Goal: Task Accomplishment & Management: Use online tool/utility

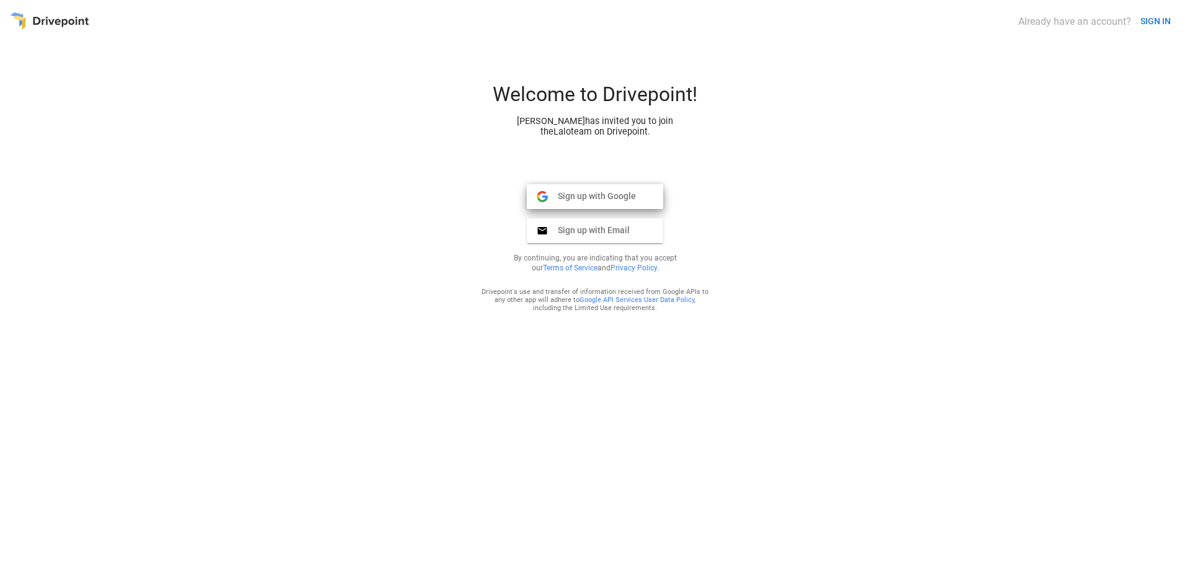
click at [615, 198] on span "Sign up with Google" at bounding box center [592, 195] width 88 height 11
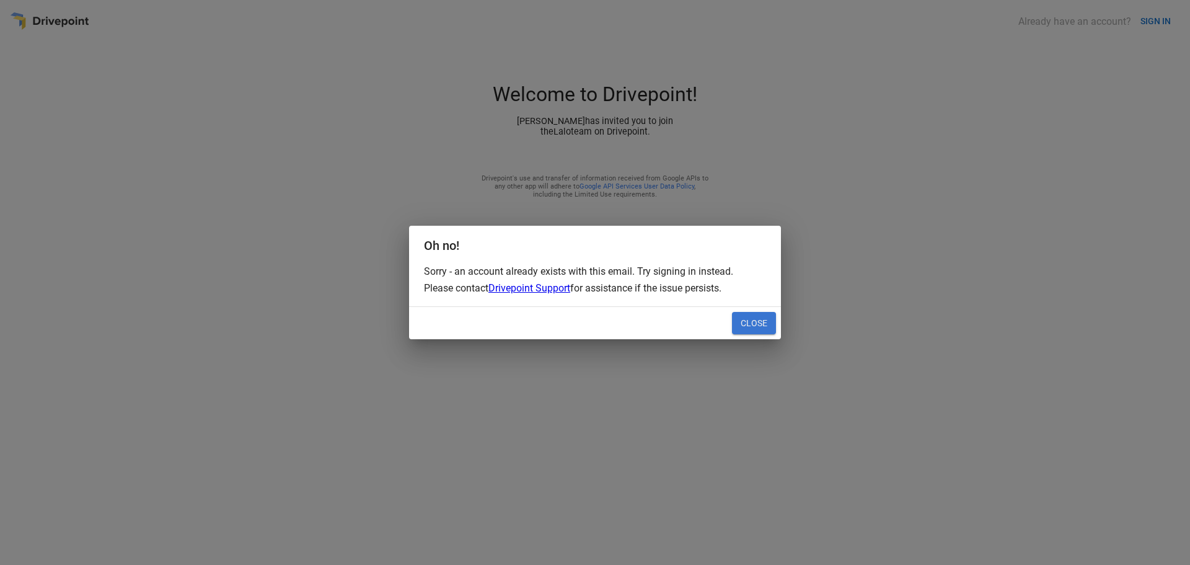
click at [760, 326] on button "Close" at bounding box center [754, 323] width 44 height 22
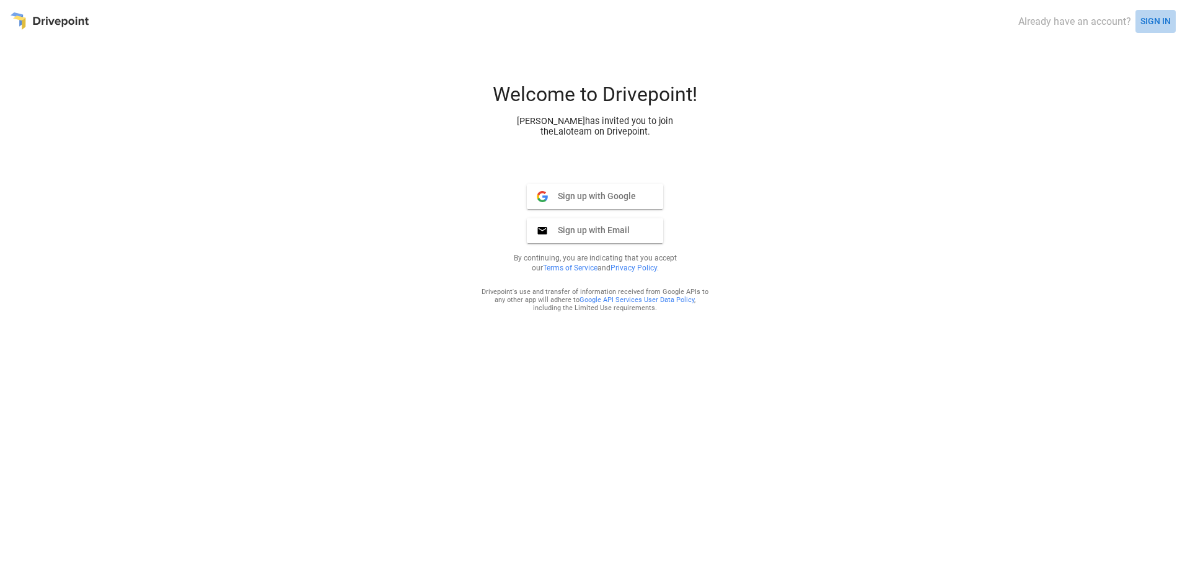
click at [1151, 18] on button "SIGN IN" at bounding box center [1155, 21] width 40 height 23
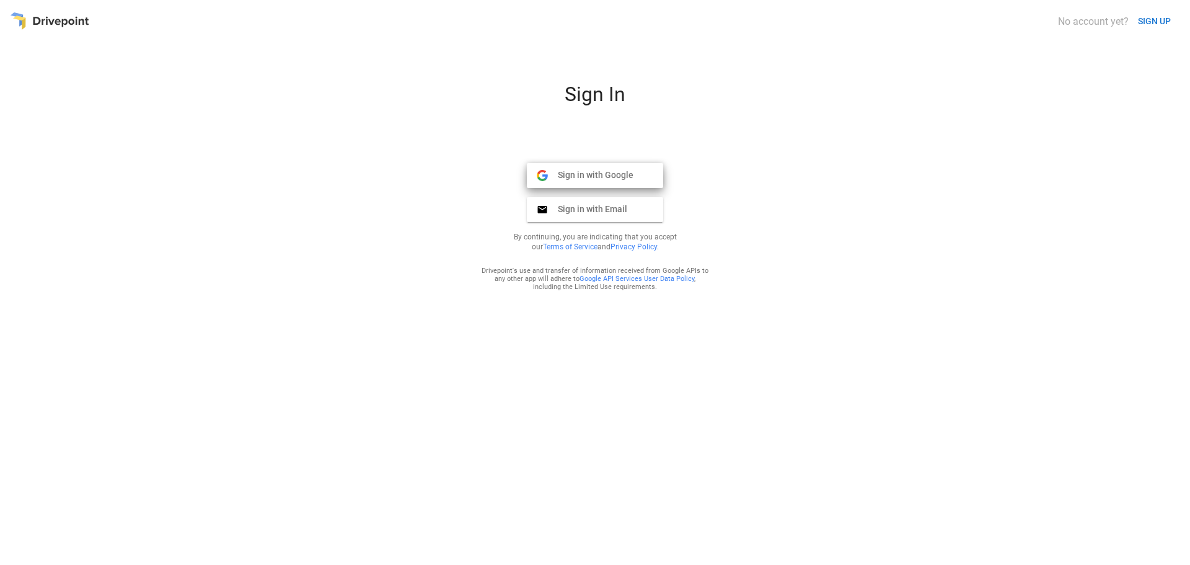
click at [591, 170] on span "Sign in with Google" at bounding box center [591, 174] width 86 height 11
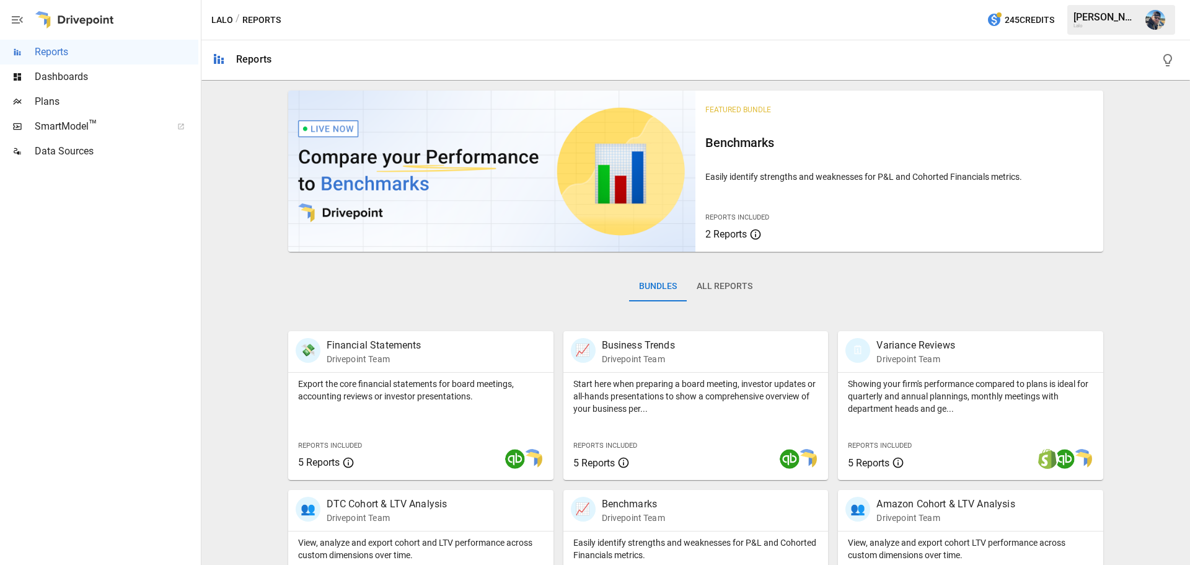
click at [721, 283] on button "All Reports" at bounding box center [725, 286] width 76 height 30
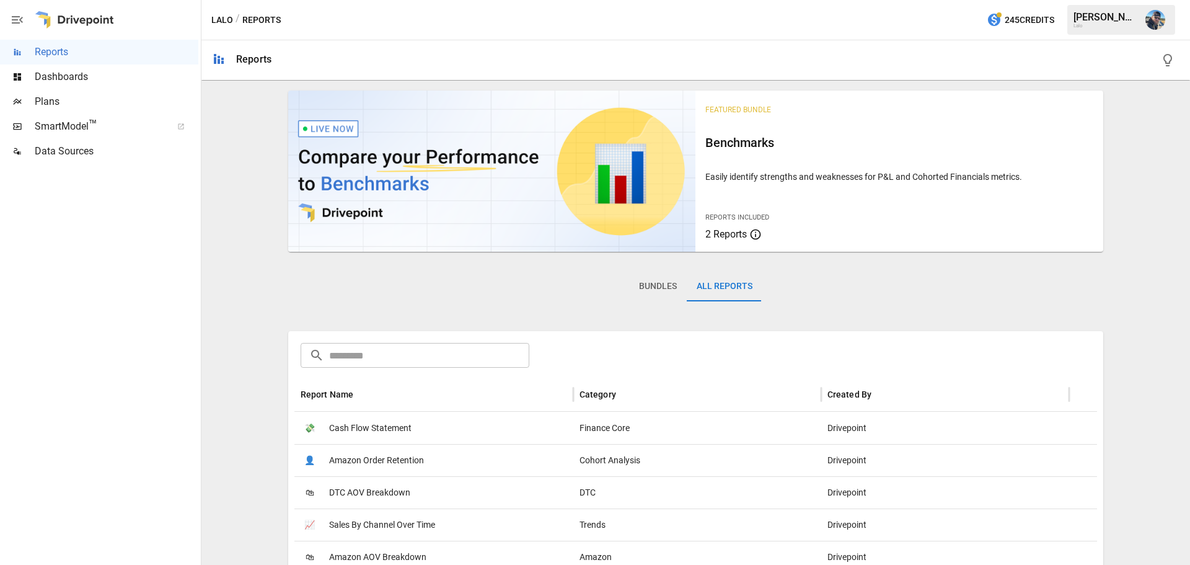
click at [68, 125] on span "SmartModel ™" at bounding box center [99, 126] width 129 height 15
click at [86, 78] on span "Dashboards" at bounding box center [117, 76] width 164 height 15
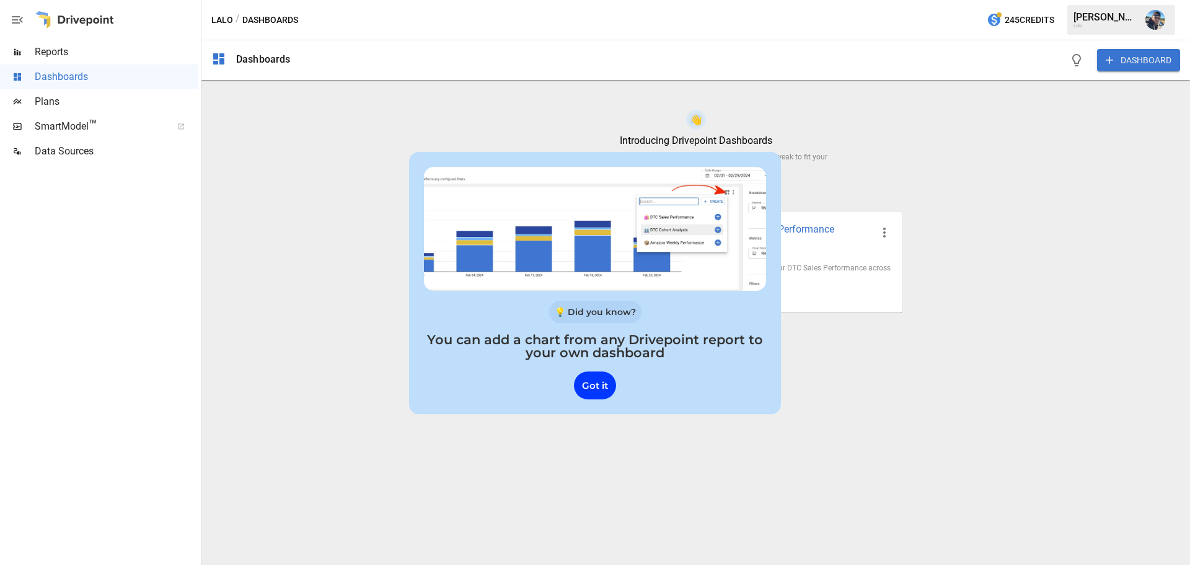
click at [59, 49] on span "Reports" at bounding box center [117, 52] width 164 height 15
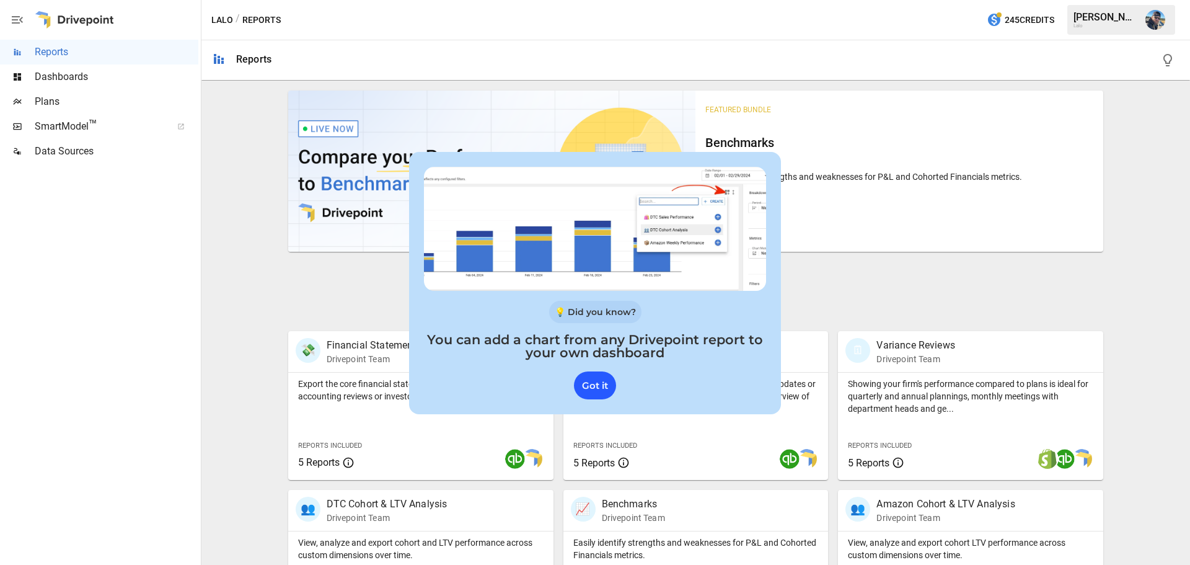
click at [599, 382] on div "Got it" at bounding box center [595, 385] width 42 height 28
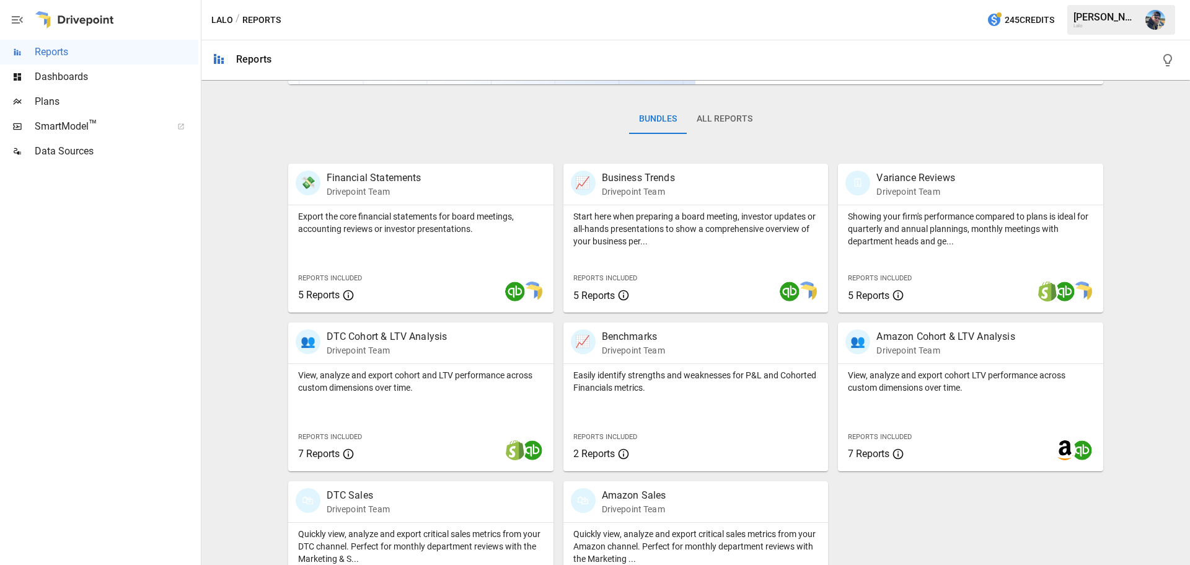
scroll to position [186, 0]
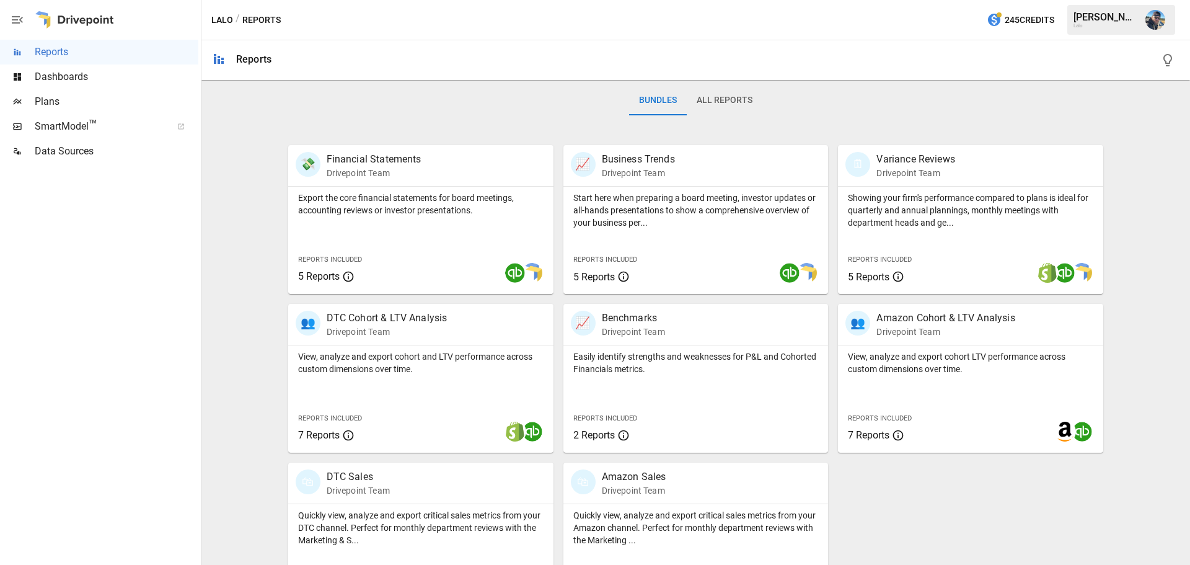
click at [442, 119] on div "Bundles All Reports" at bounding box center [695, 110] width 815 height 69
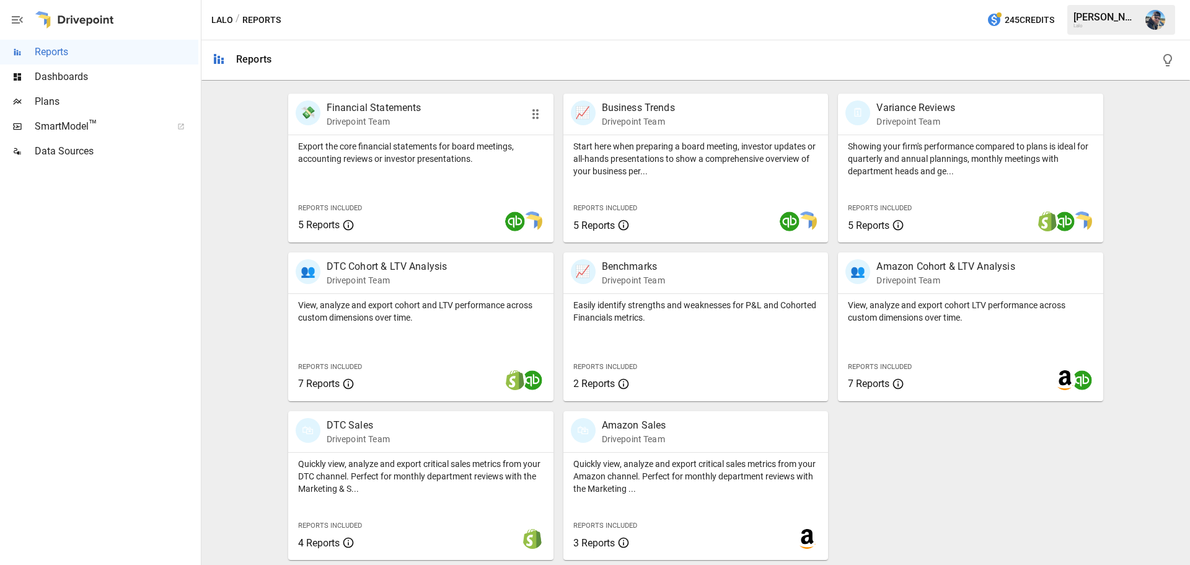
scroll to position [0, 0]
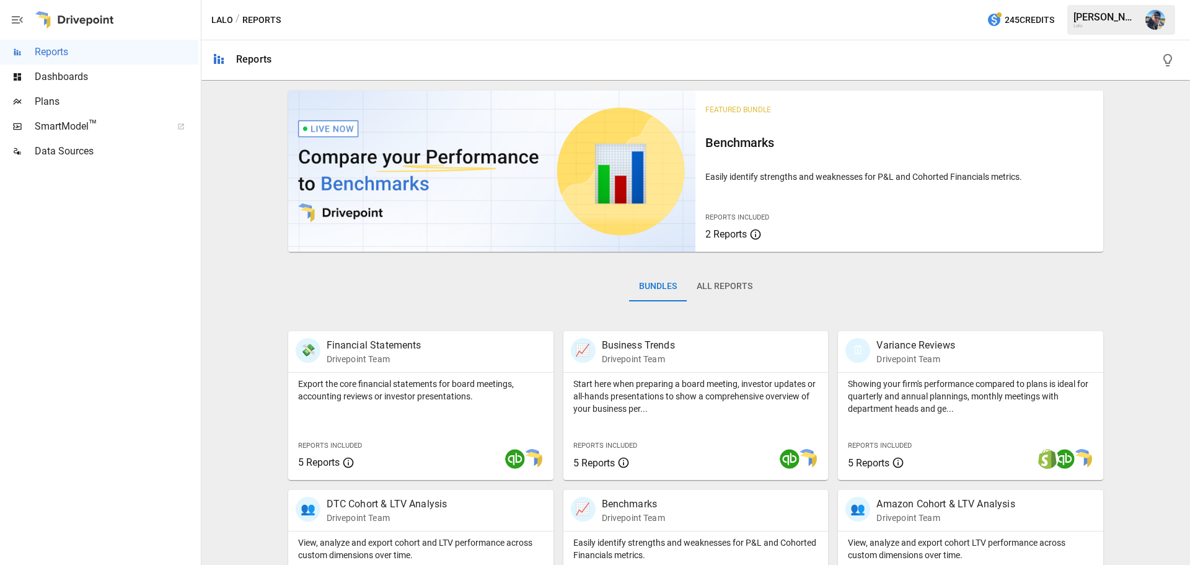
click at [92, 76] on span "Dashboards" at bounding box center [117, 76] width 164 height 15
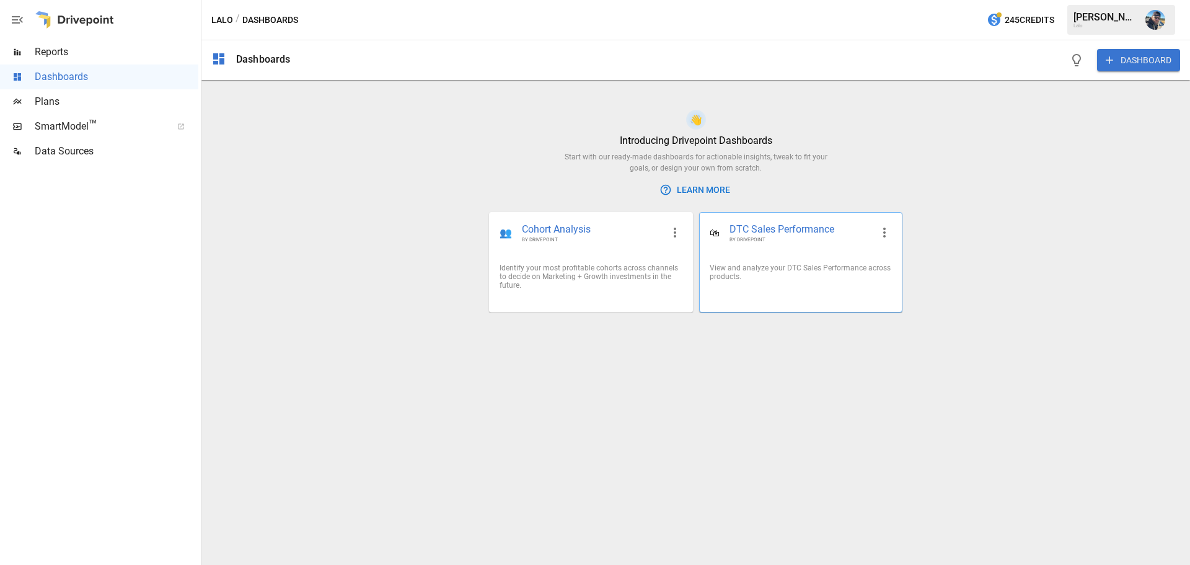
click at [807, 259] on div "View and analyze your DTC Sales Performance across products." at bounding box center [801, 271] width 202 height 37
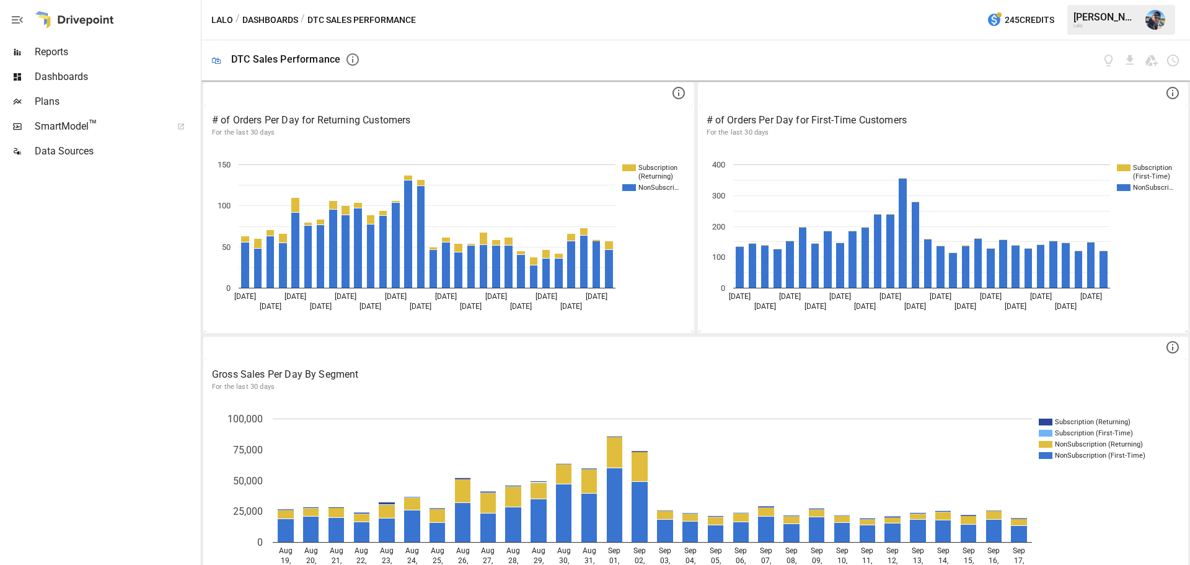
click at [71, 53] on span "Reports" at bounding box center [117, 52] width 164 height 15
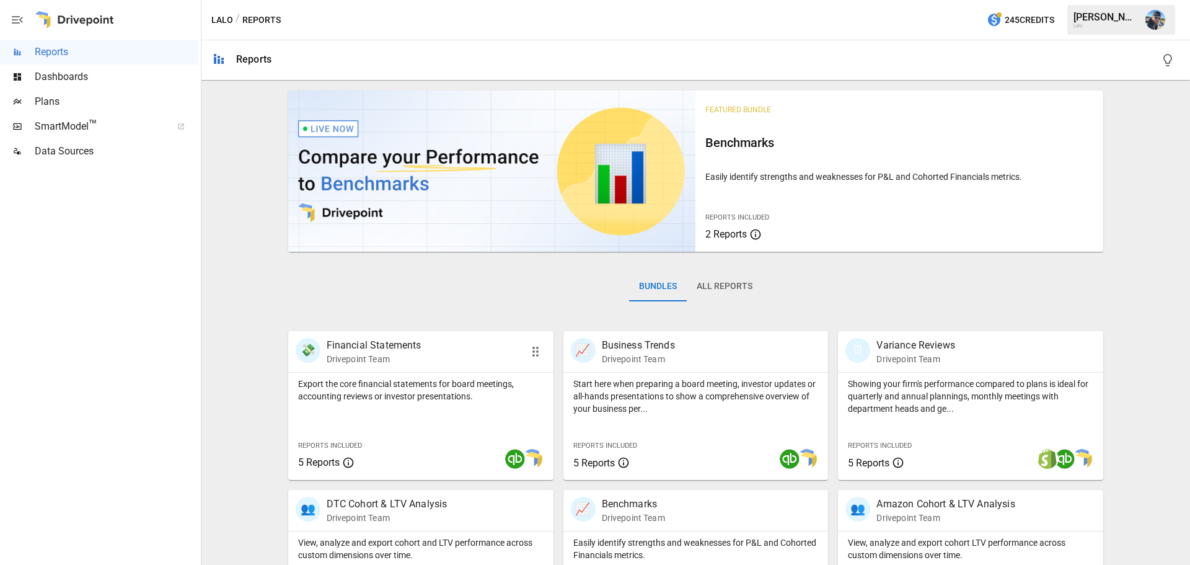
click at [383, 340] on p "Financial Statements" at bounding box center [374, 345] width 95 height 15
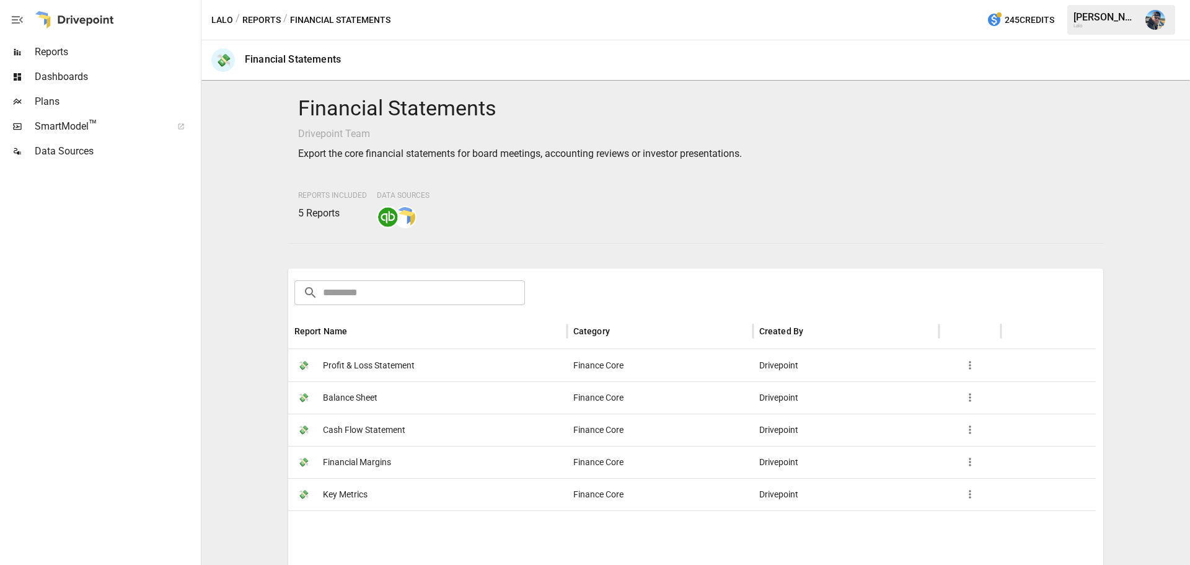
click at [387, 367] on span "Profit & Loss Statement" at bounding box center [369, 365] width 92 height 32
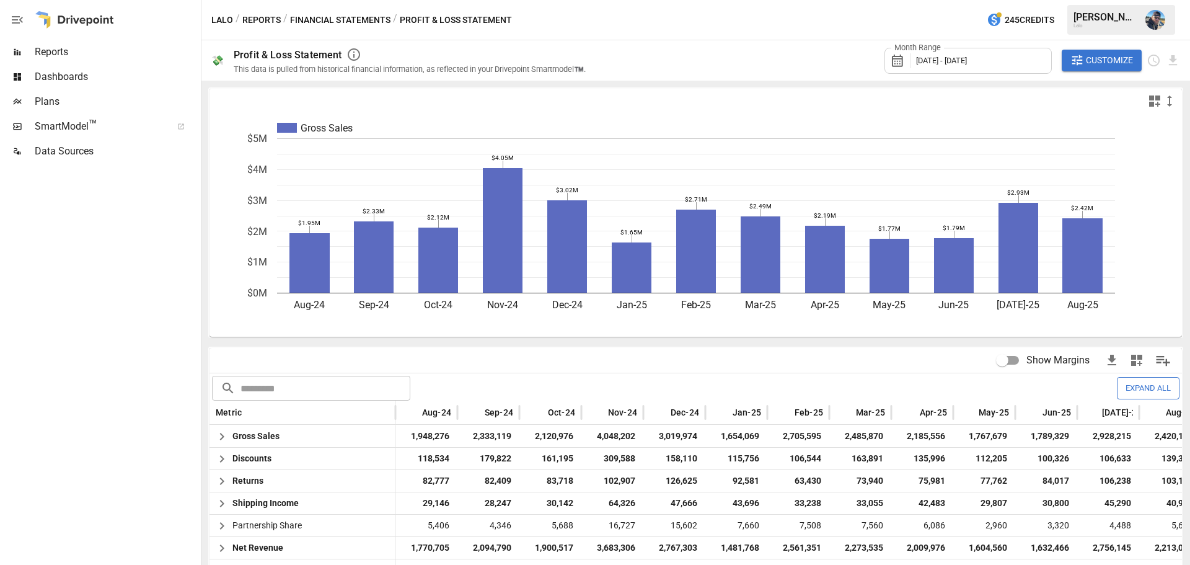
click at [345, 21] on button "Financial Statements" at bounding box center [340, 19] width 100 height 15
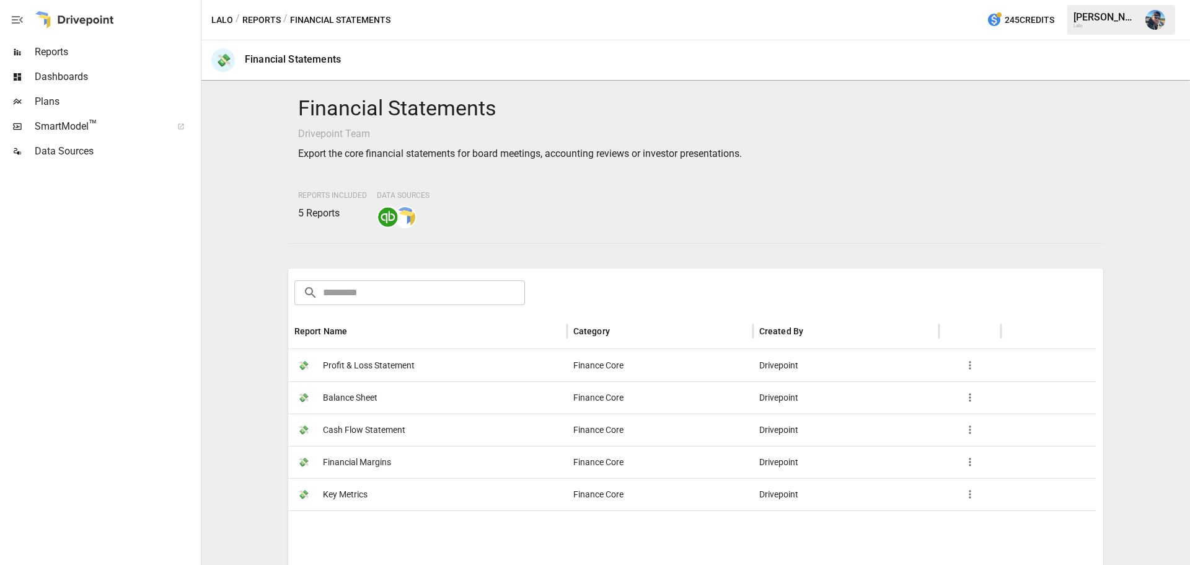
click at [252, 25] on button "Reports" at bounding box center [261, 19] width 38 height 15
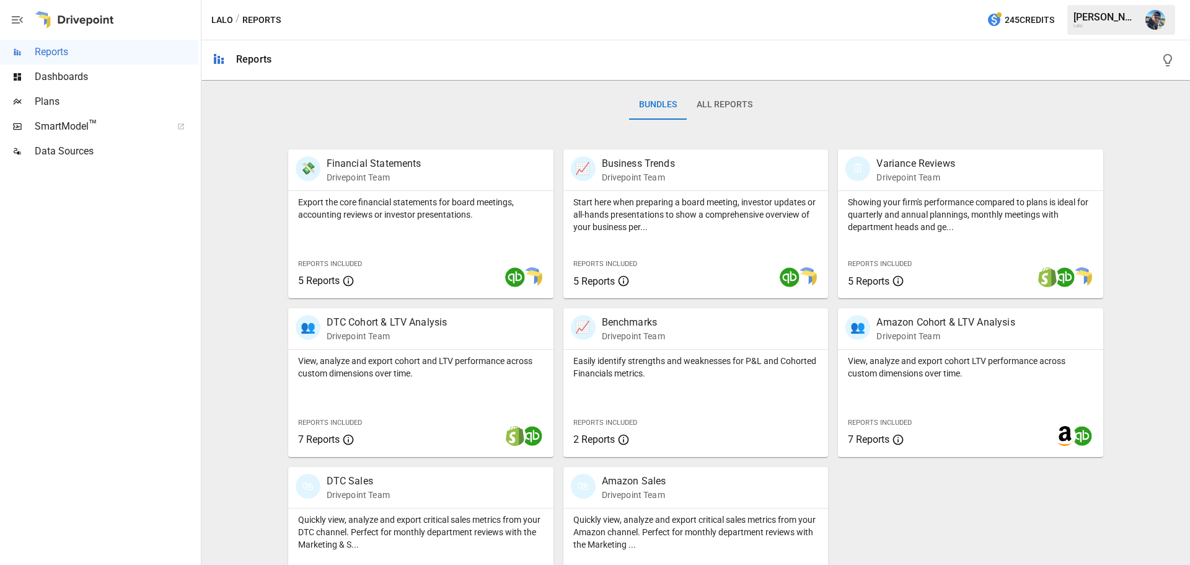
scroll to position [186, 0]
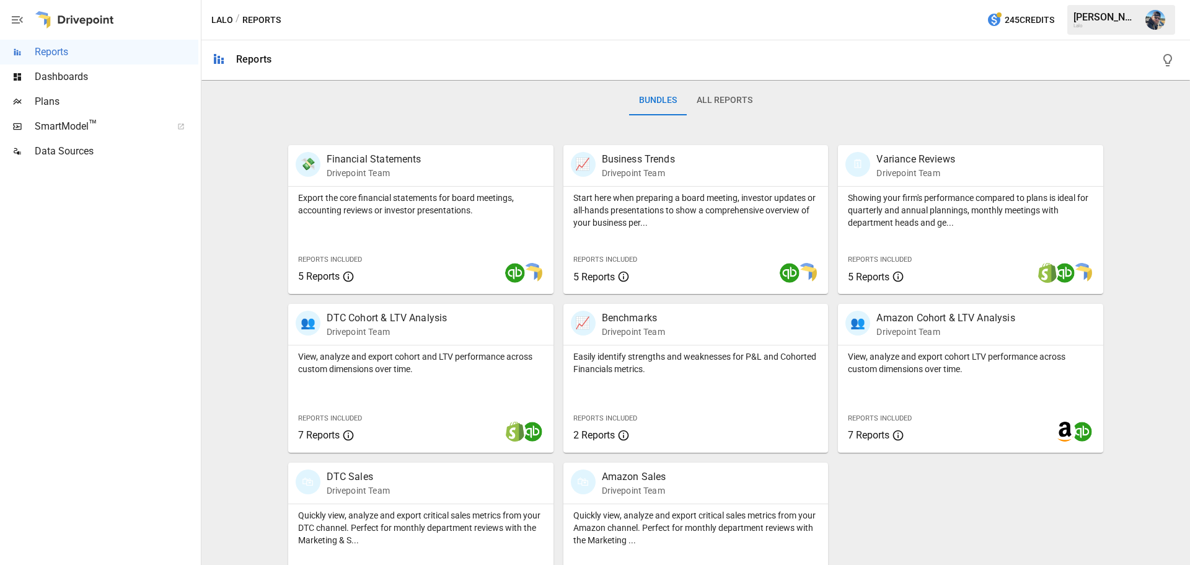
click at [105, 104] on span "Plans" at bounding box center [117, 101] width 164 height 15
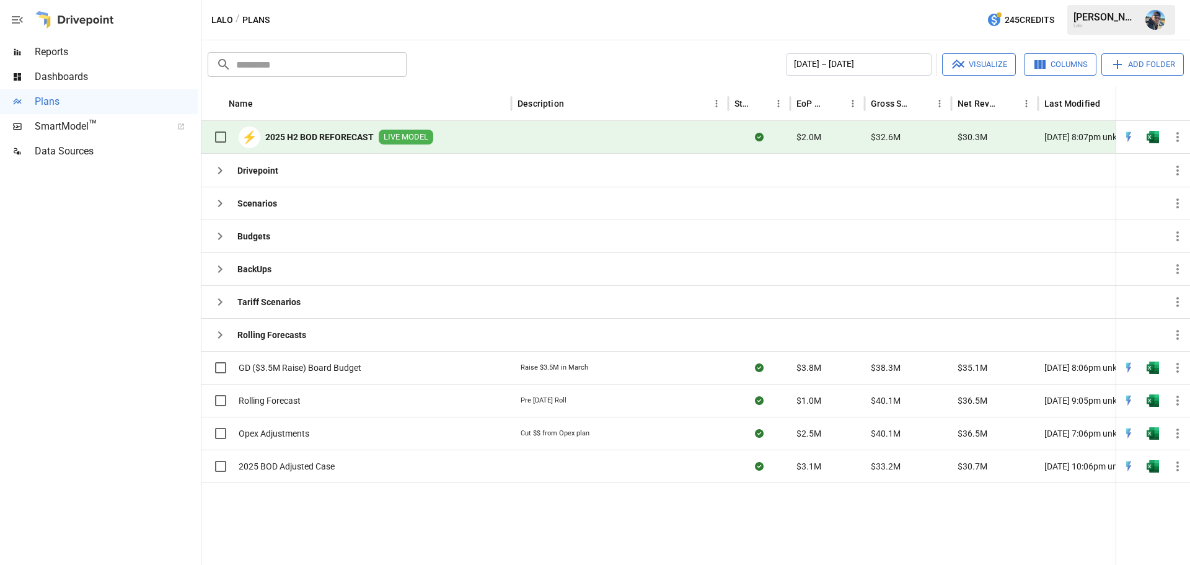
click at [323, 134] on b "2025 H2 BOD REFORECAST" at bounding box center [319, 137] width 108 height 12
click at [222, 169] on icon "button" at bounding box center [220, 170] width 15 height 15
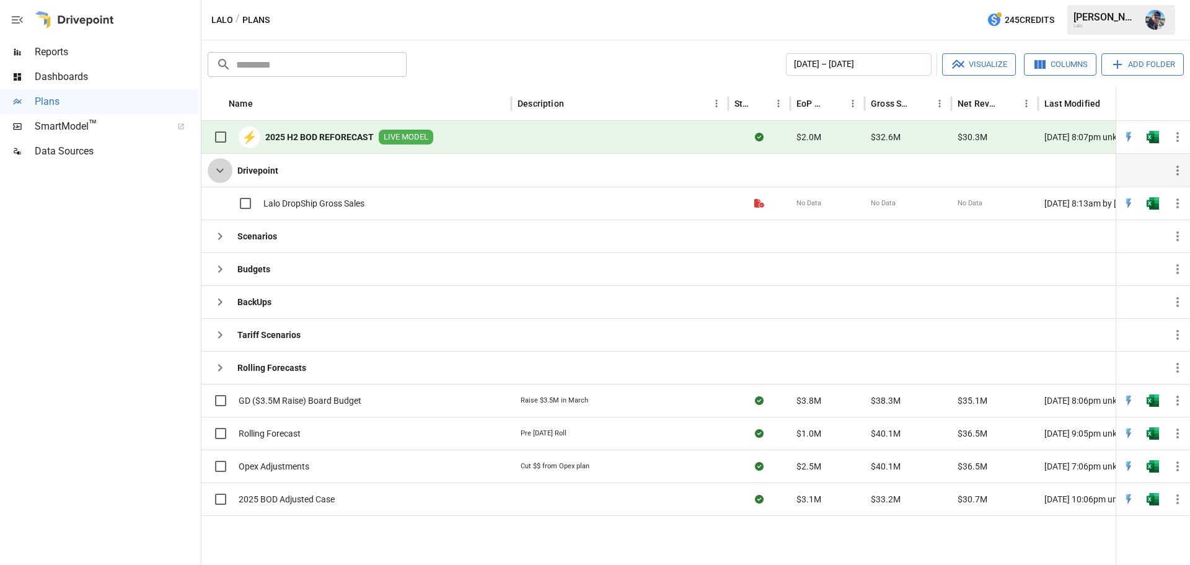
click at [222, 169] on icon "button" at bounding box center [220, 170] width 15 height 15
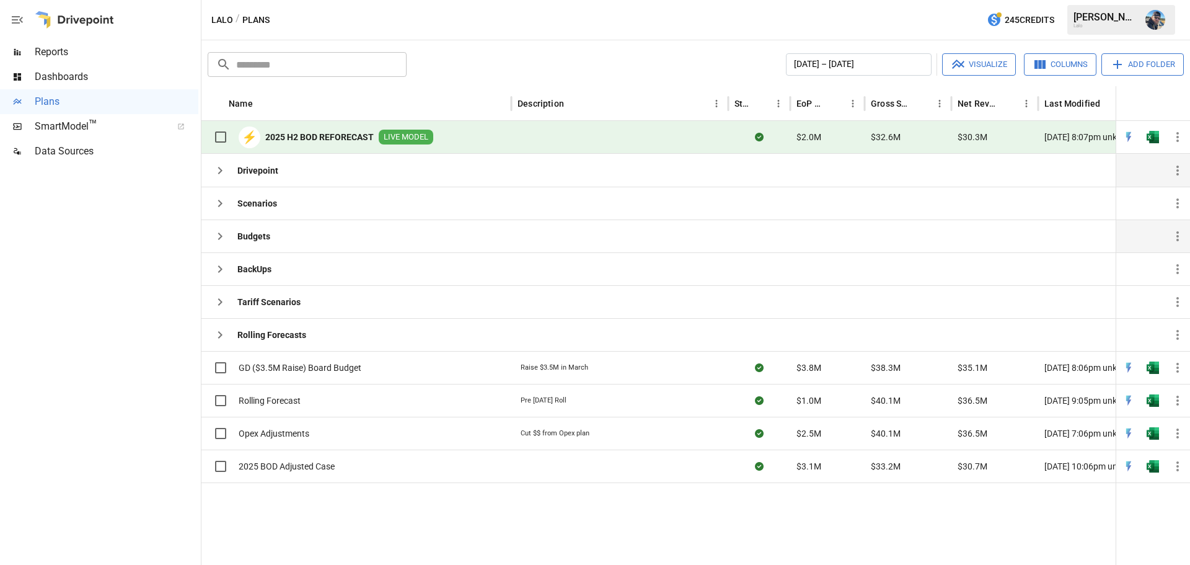
click at [222, 238] on icon "button" at bounding box center [220, 236] width 15 height 15
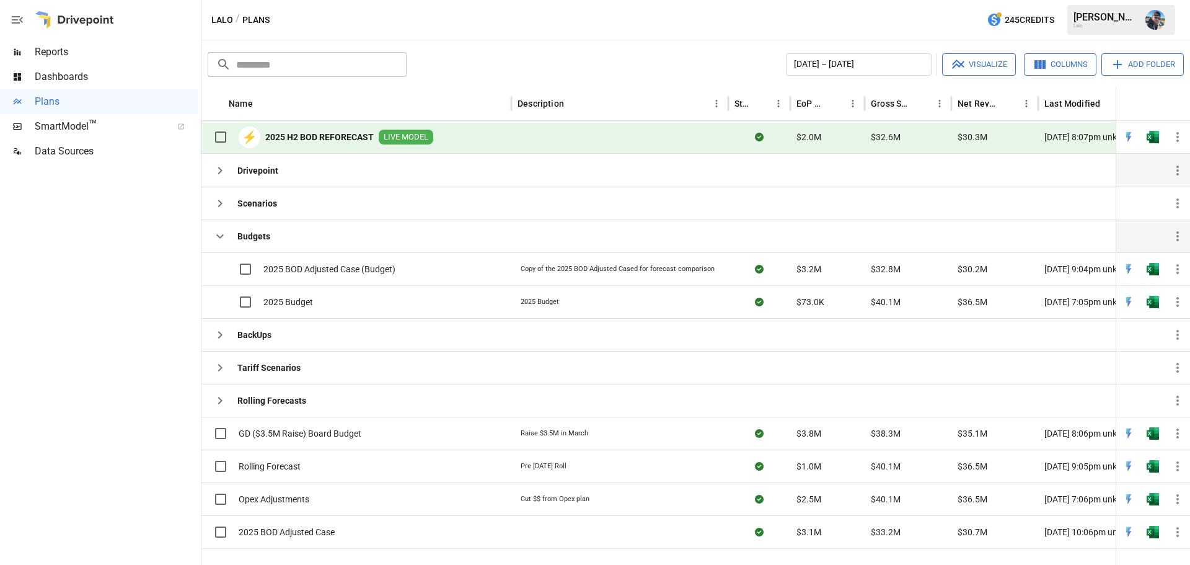
click at [222, 238] on icon "button" at bounding box center [220, 236] width 15 height 15
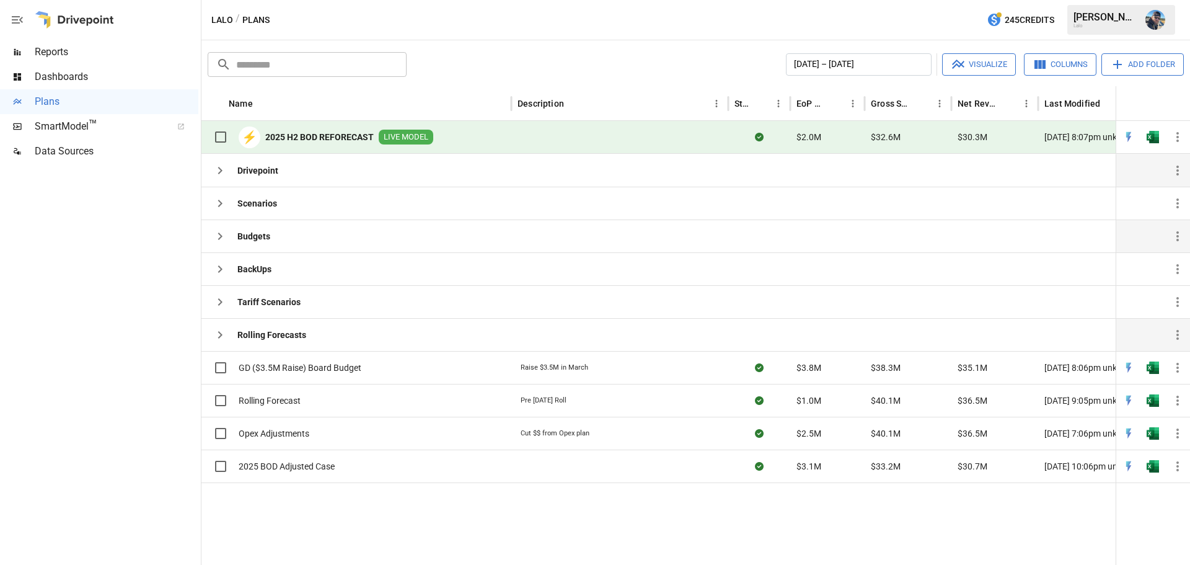
click at [221, 331] on icon "button" at bounding box center [220, 334] width 15 height 15
click at [218, 335] on icon "button" at bounding box center [220, 334] width 15 height 15
click at [400, 396] on div "Rolling Forecast" at bounding box center [356, 400] width 310 height 33
click at [1153, 400] on img "Open in Excel" at bounding box center [1152, 400] width 12 height 12
click at [1130, 137] on img "Open in Quick Edit" at bounding box center [1128, 137] width 12 height 12
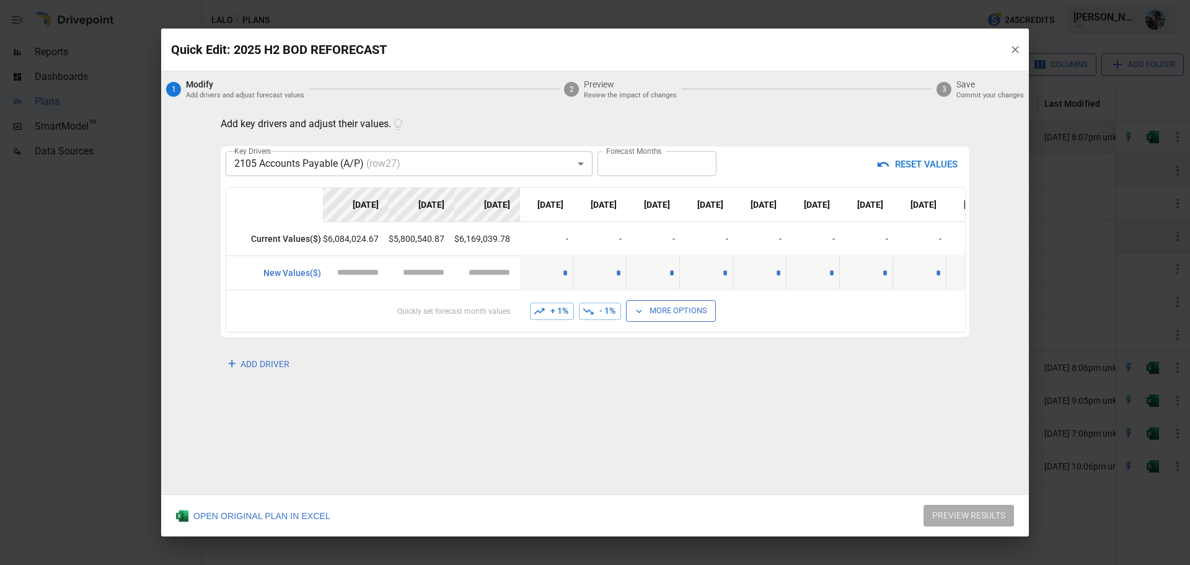
click at [580, 0] on body "**********" at bounding box center [595, 0] width 1190 height 0
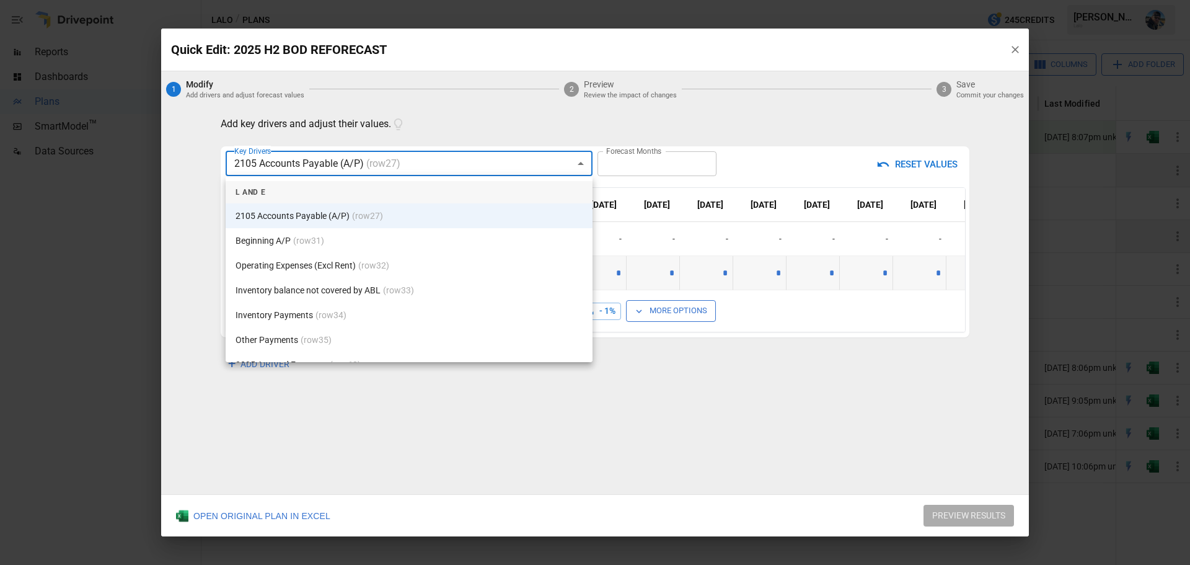
click at [490, 268] on li "Operating Expenses (Excl Rent) (row 32 )" at bounding box center [409, 265] width 367 height 25
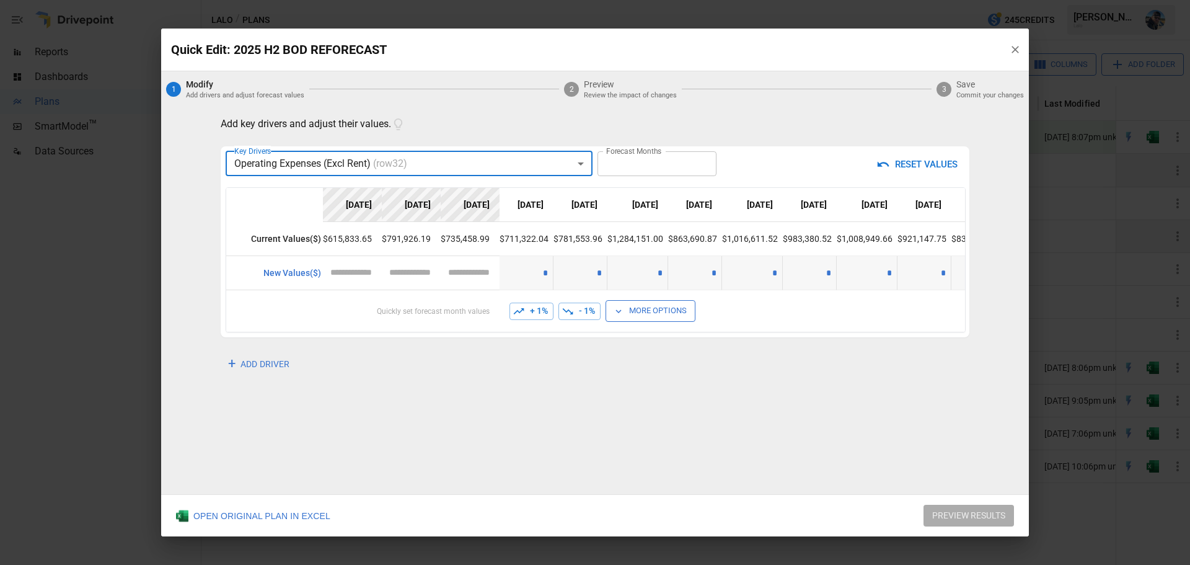
type input "**********"
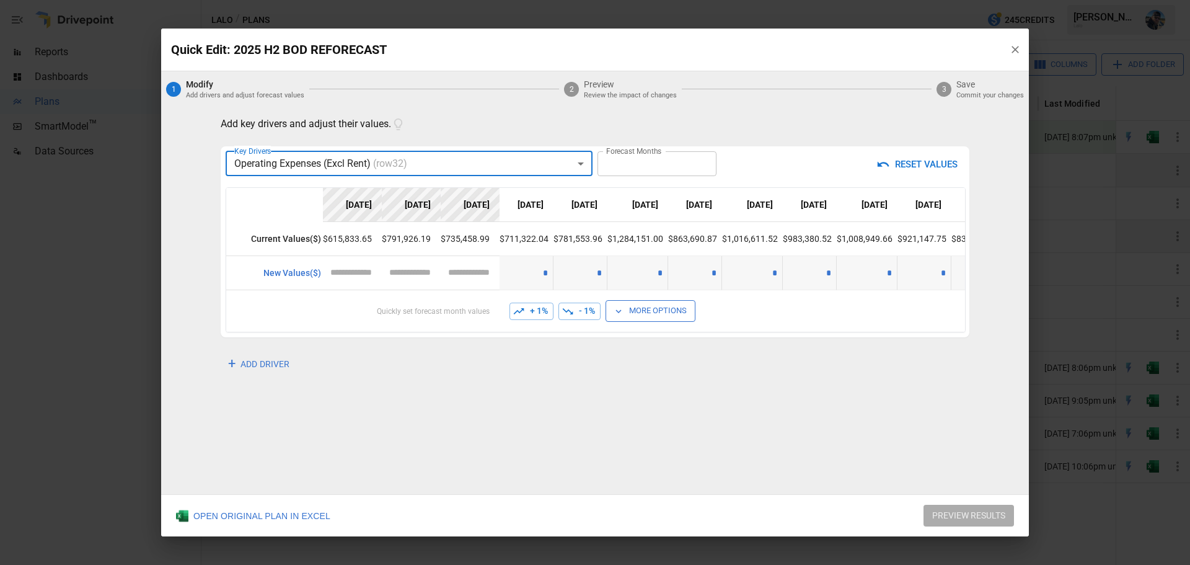
type input "**********"
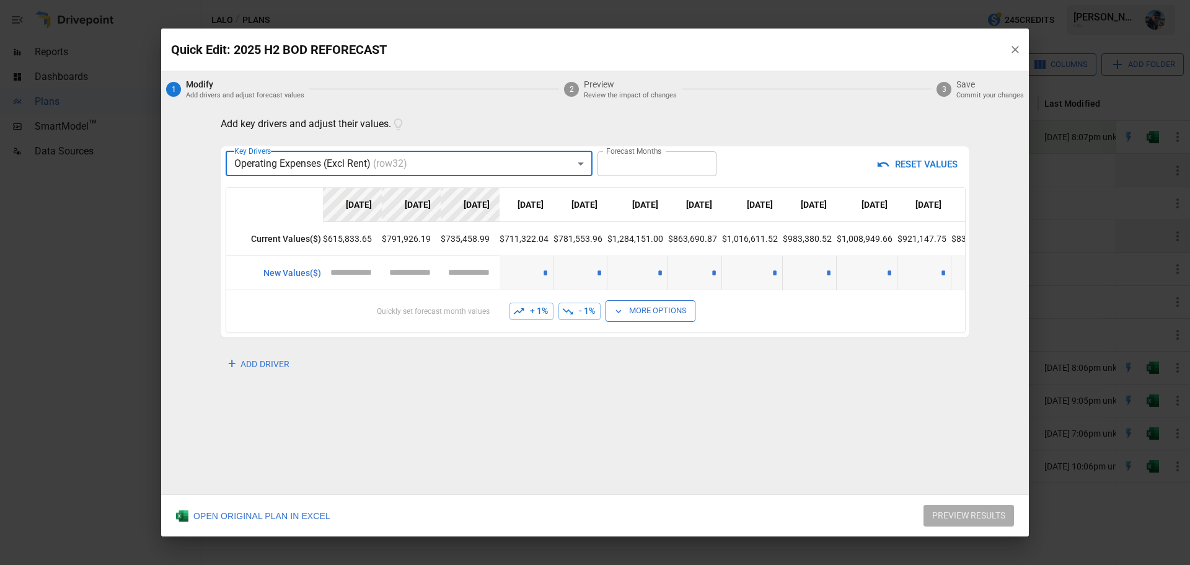
type input "**********"
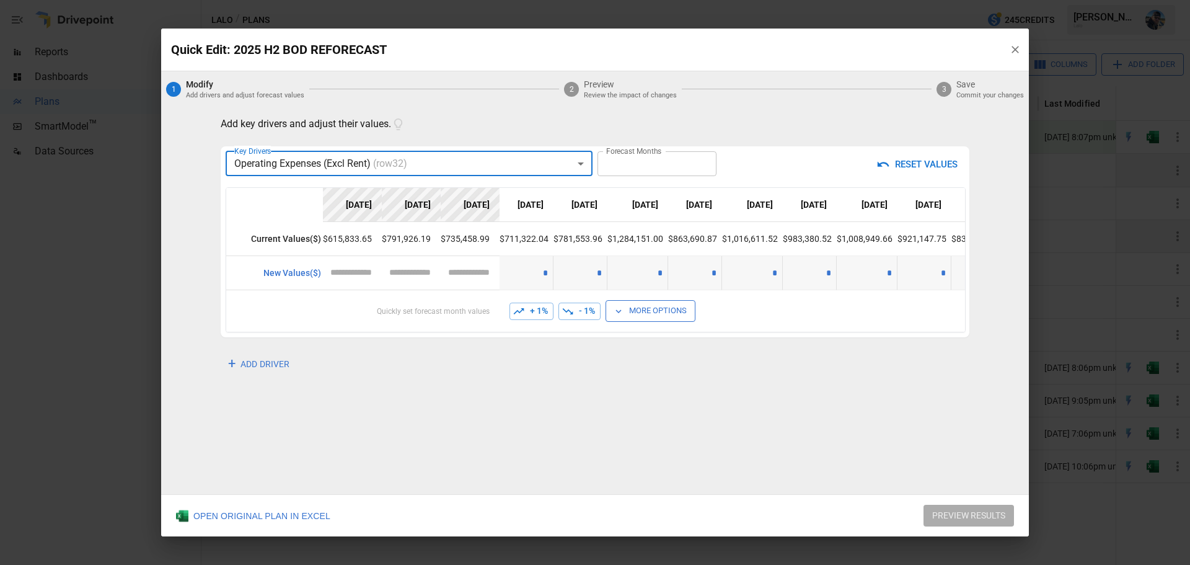
type input "**********"
click at [1017, 48] on icon "button" at bounding box center [1015, 49] width 12 height 12
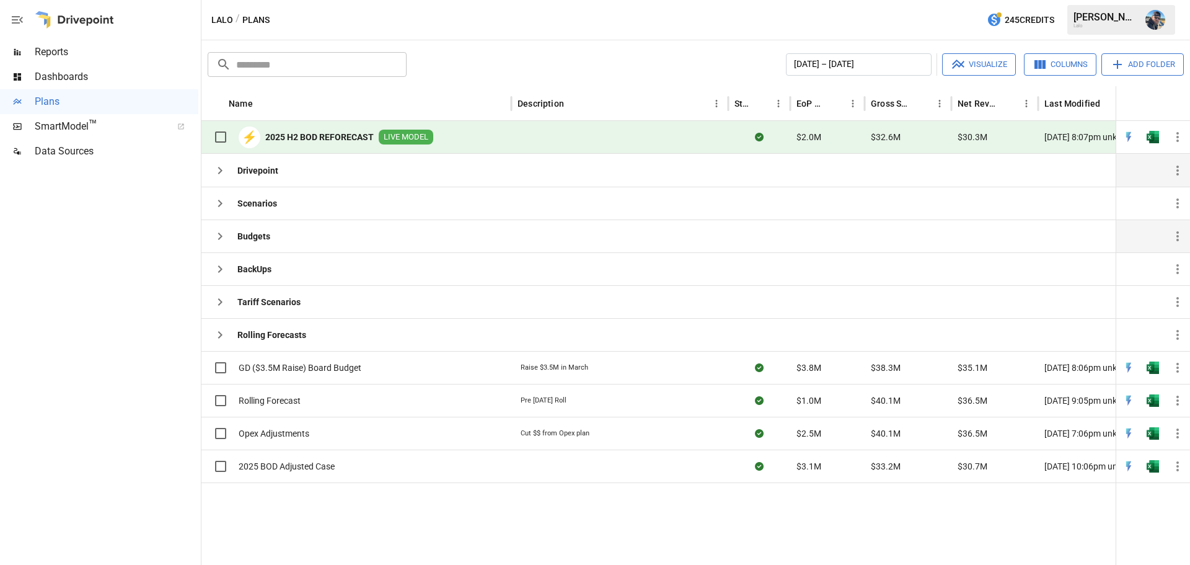
click at [73, 52] on span "Reports" at bounding box center [117, 52] width 164 height 15
